Goal: Task Accomplishment & Management: Manage account settings

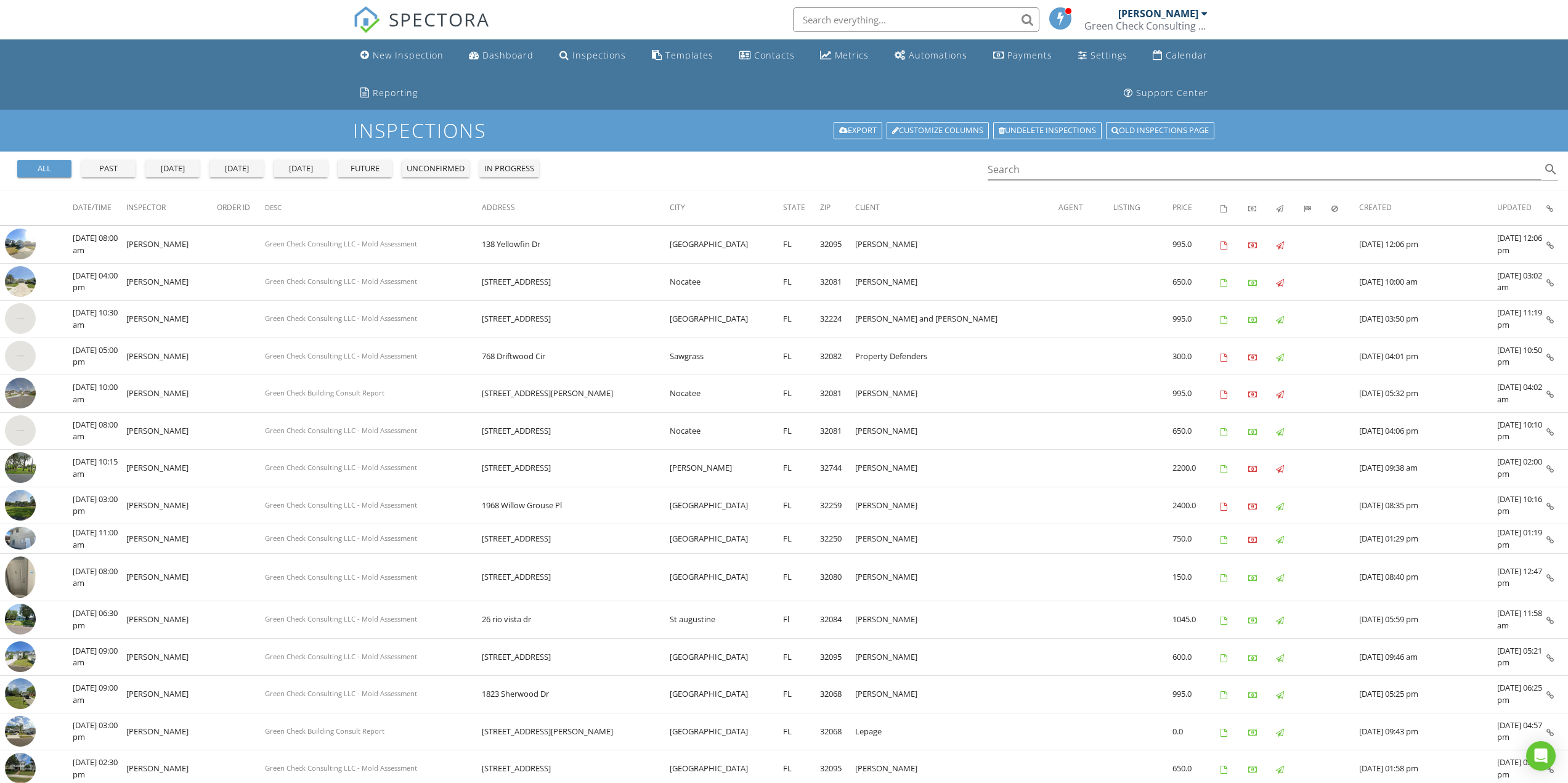
click at [12, 364] on img at bounding box center [20, 356] width 31 height 31
click at [24, 357] on img at bounding box center [20, 356] width 31 height 31
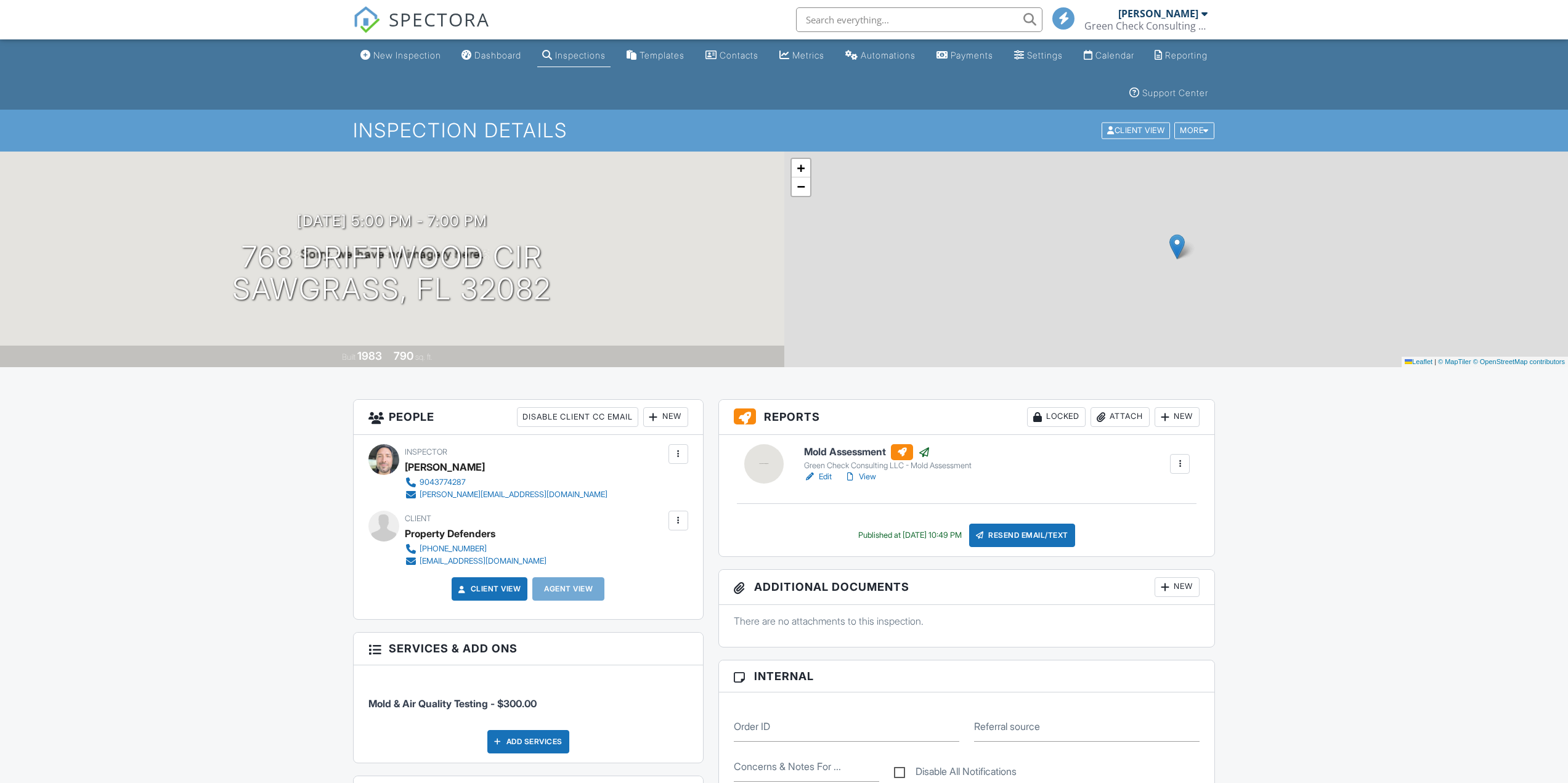
click at [1052, 426] on div "Locked" at bounding box center [1057, 417] width 59 height 20
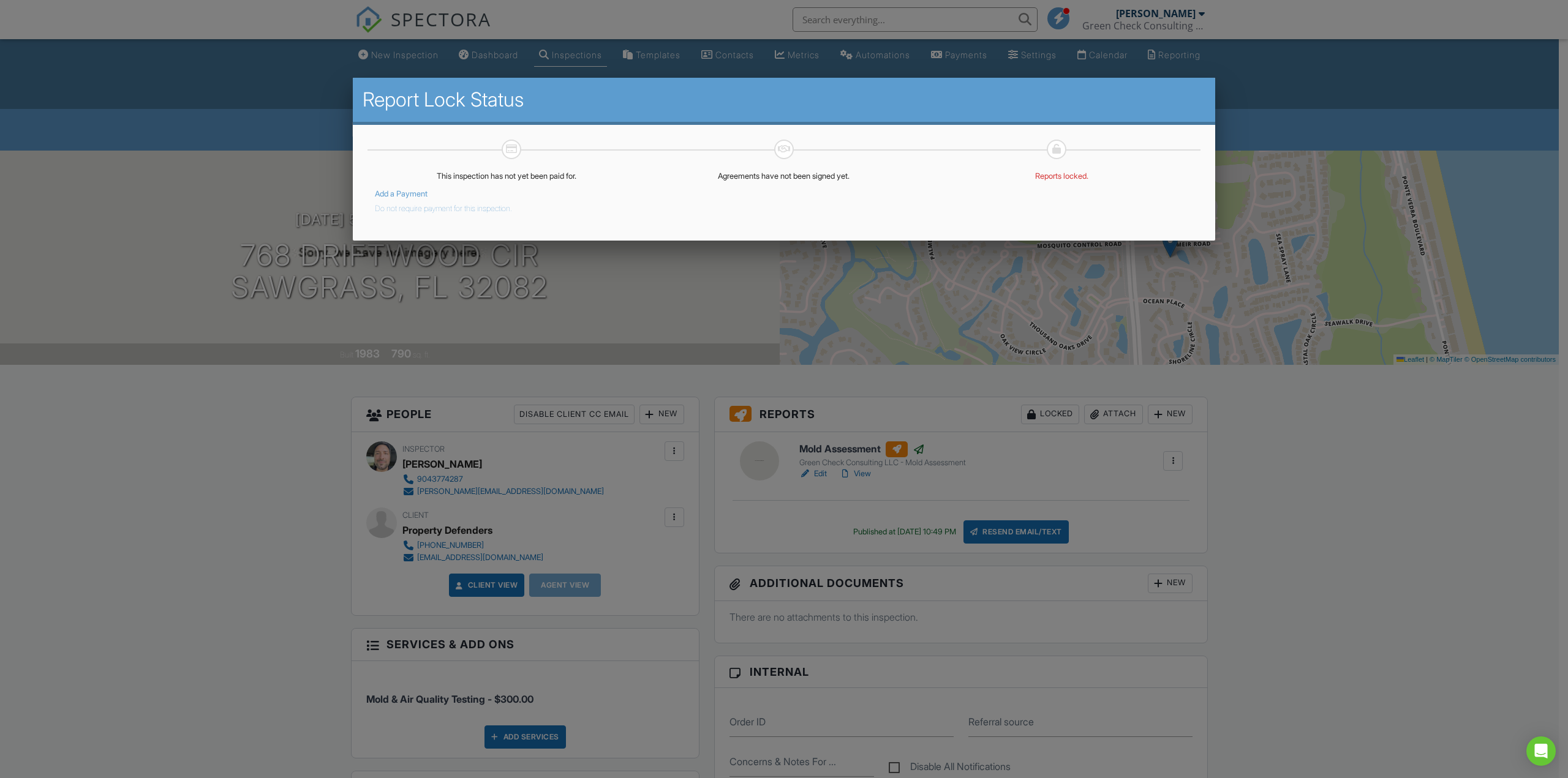
click at [428, 207] on button "Do not require payment for this inspection." at bounding box center [443, 206] width 138 height 15
